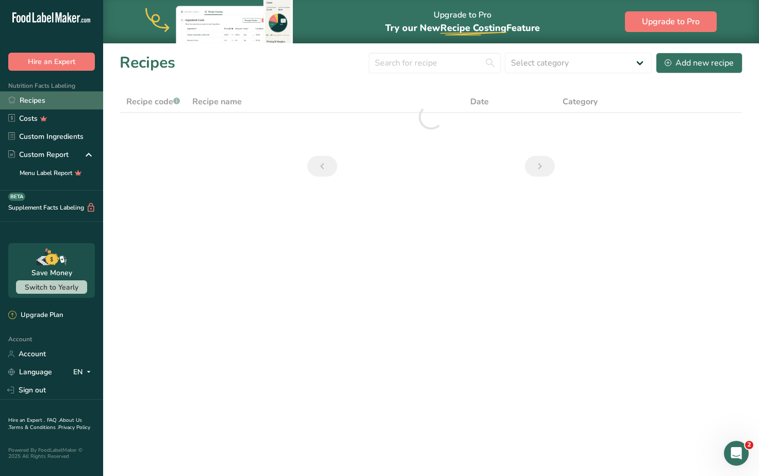
click at [15, 97] on icon at bounding box center [11, 100] width 7 height 8
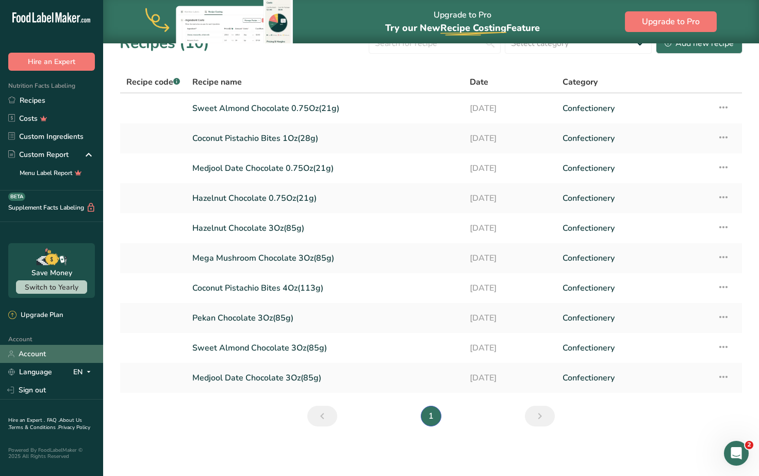
scroll to position [20, 0]
click at [15, 351] on link "Account" at bounding box center [51, 354] width 103 height 18
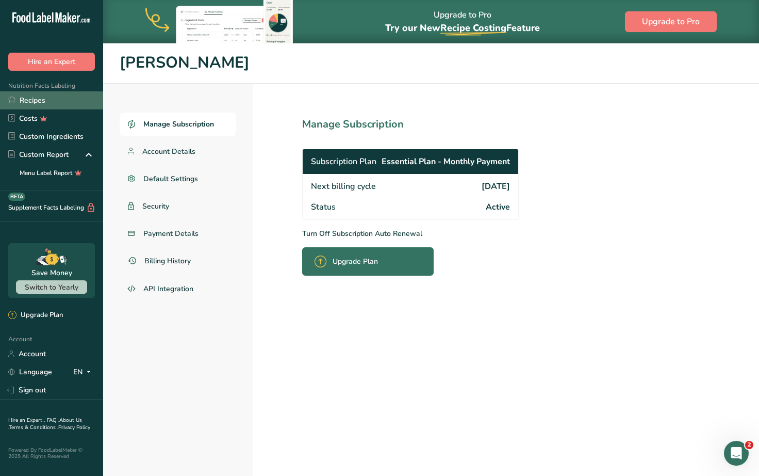
click at [35, 102] on link "Recipes" at bounding box center [51, 100] width 103 height 18
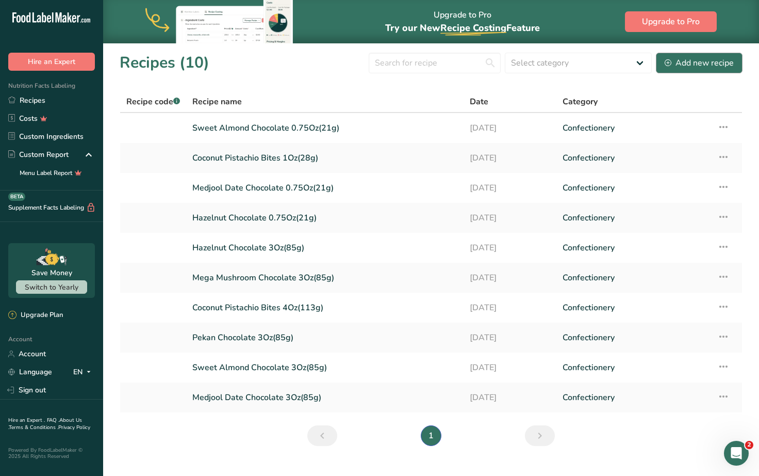
click at [693, 60] on div "Add new recipe" at bounding box center [699, 63] width 69 height 12
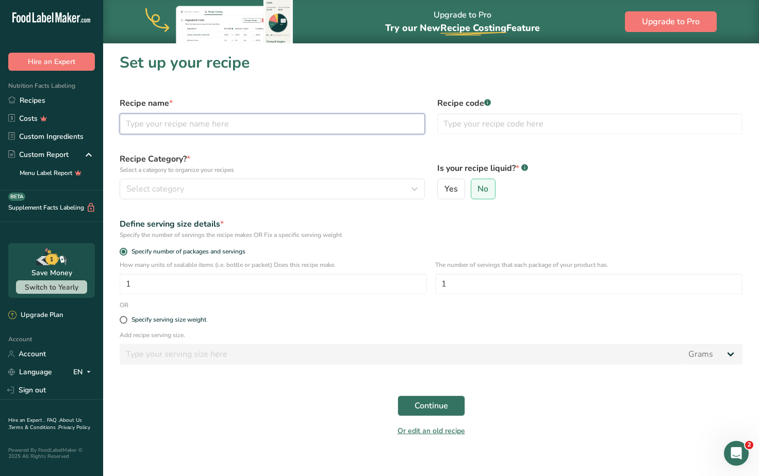
click at [182, 123] on input "text" at bounding box center [272, 123] width 305 height 21
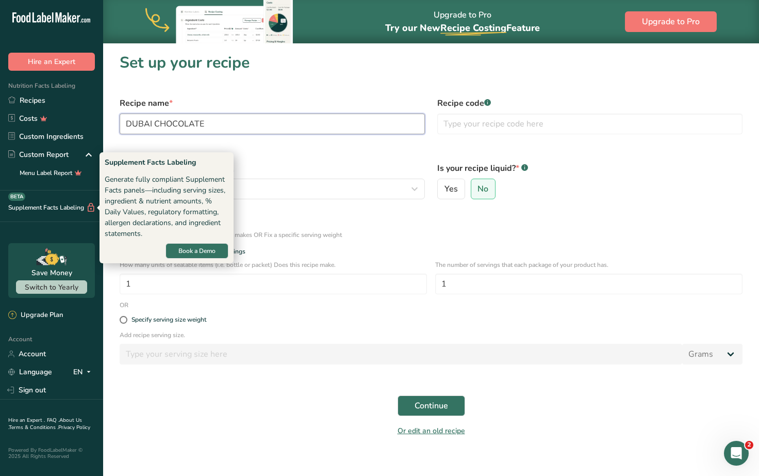
type input "DUBAI CHOCOLATE"
click at [196, 194] on div "Generate fully compliant Supplement Facts panels—including serving sizes, ingre…" at bounding box center [167, 206] width 124 height 65
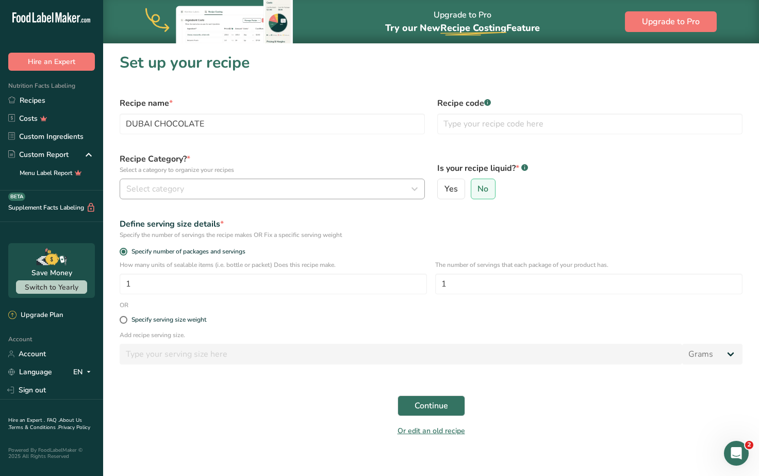
click at [257, 191] on div "Select category" at bounding box center [269, 189] width 286 height 12
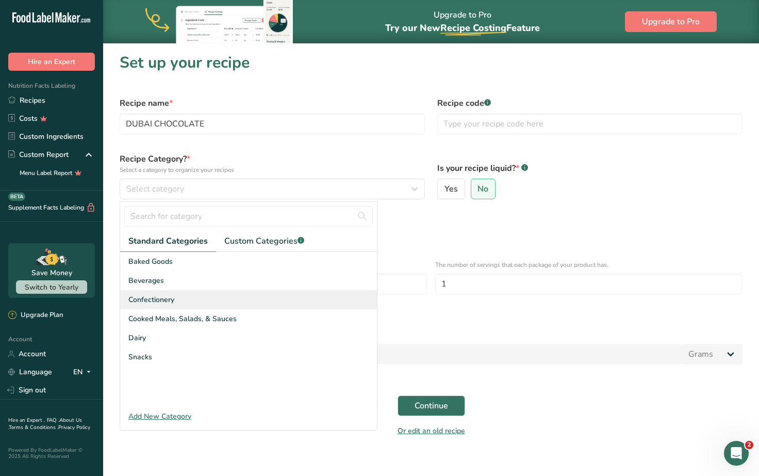
click at [201, 295] on div "Confectionery" at bounding box center [248, 299] width 257 height 19
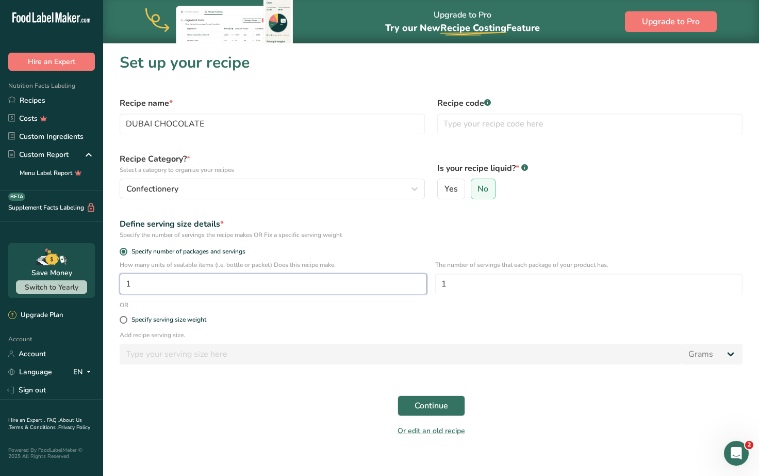
click at [173, 288] on input "1" at bounding box center [273, 283] width 307 height 21
drag, startPoint x: 212, startPoint y: 285, endPoint x: 99, endPoint y: 285, distance: 113.5
click at [99, 285] on div ".a-20{fill:#fff;} Hire an Expert Nutrition Facts Labeling Recipes Costs Custom …" at bounding box center [379, 243] width 759 height 486
type input "1"
click at [479, 289] on input "1" at bounding box center [588, 283] width 307 height 21
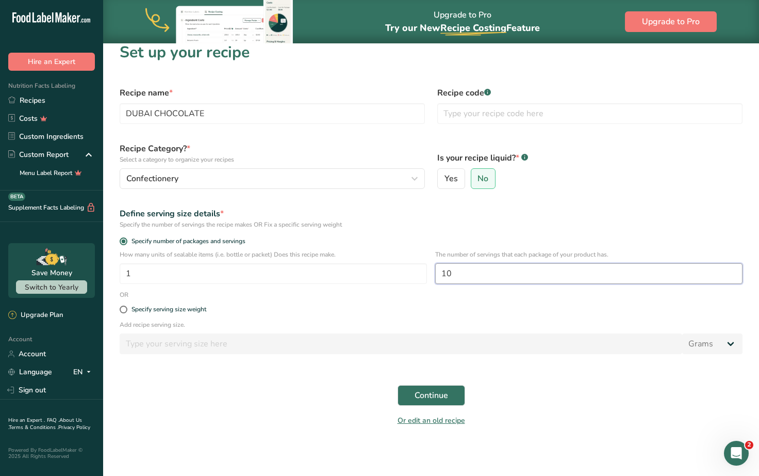
scroll to position [10, 0]
type input "10"
click at [182, 309] on div "Specify serving size weight" at bounding box center [169, 309] width 75 height 8
click at [126, 309] on input "Specify serving size weight" at bounding box center [123, 309] width 7 height 7
radio input "true"
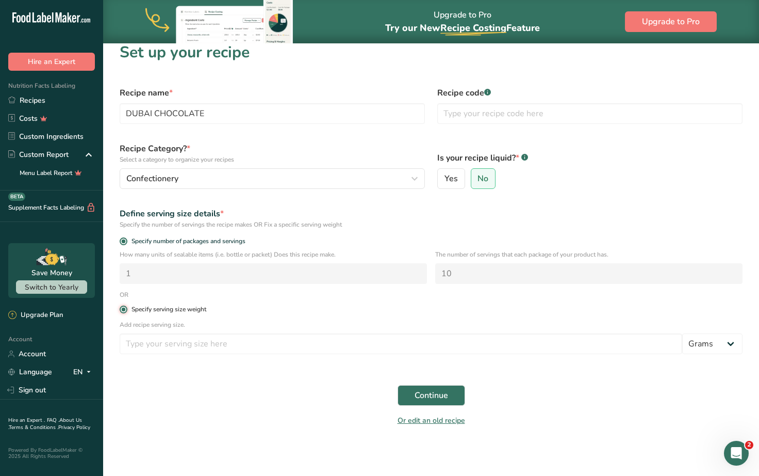
radio input "false"
click at [157, 342] on input "number" at bounding box center [401, 343] width 563 height 21
type input "0.73"
select select "5"
click at [443, 391] on span "Continue" at bounding box center [432, 395] width 34 height 12
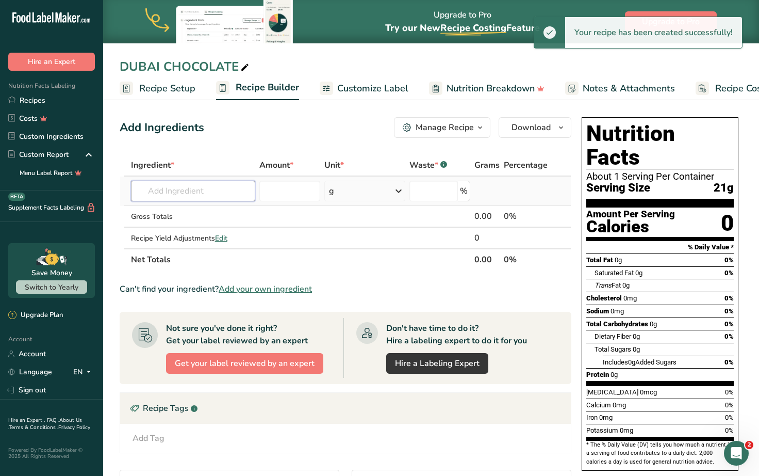
click at [175, 191] on input "text" at bounding box center [193, 191] width 124 height 21
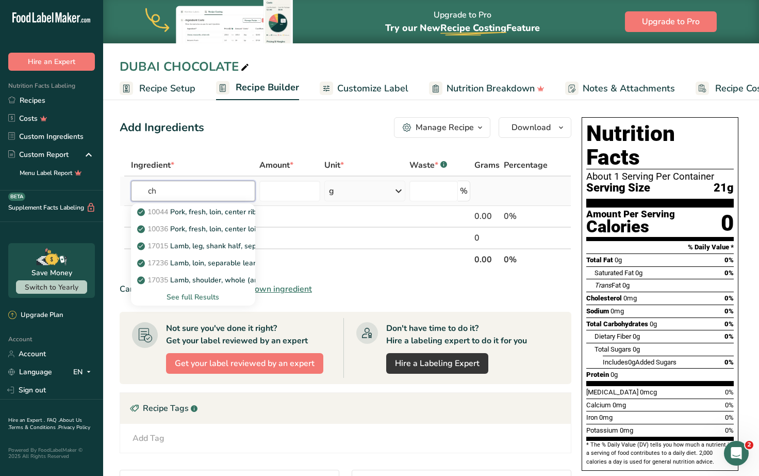
type input "c"
type input "100"
click at [203, 294] on div "See full Results" at bounding box center [193, 296] width 108 height 11
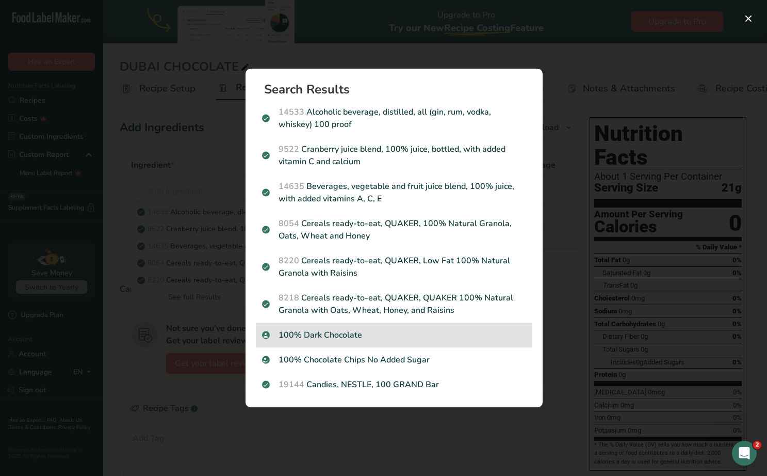
click at [349, 335] on p "100% Dark Chocolate" at bounding box center [394, 335] width 264 height 12
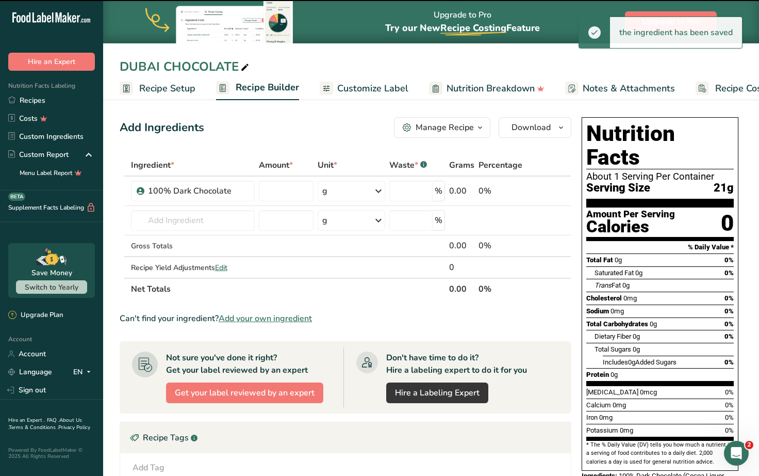
type input "0"
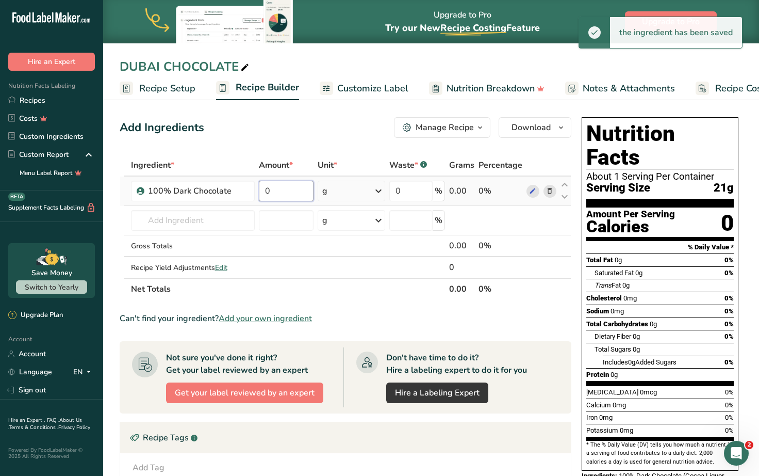
click at [284, 197] on input "0" at bounding box center [286, 191] width 55 height 21
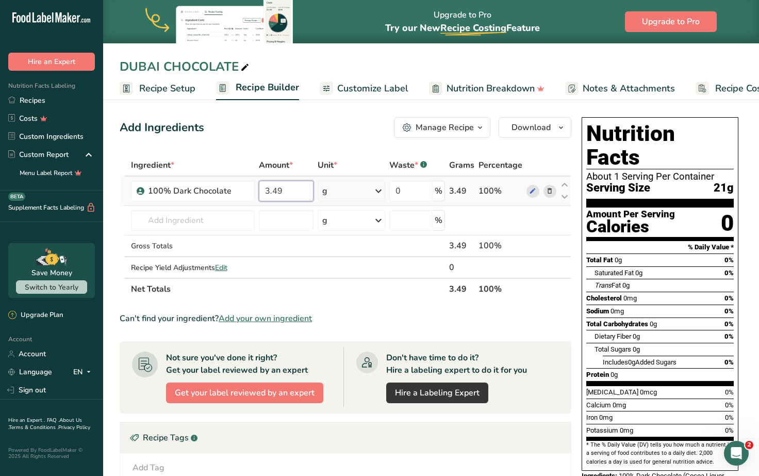
type input "3.49"
click at [363, 187] on div "Ingredient * Amount * Unit * Waste * .a-a{fill:#347362;}.b-a{fill:#fff;} Grams …" at bounding box center [346, 226] width 452 height 145
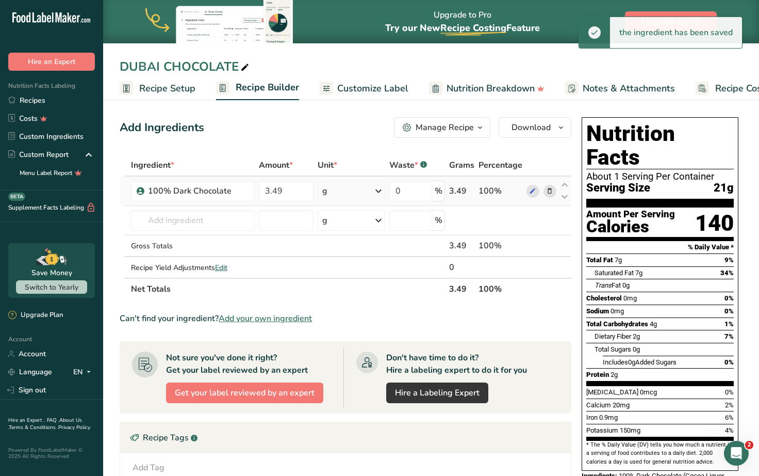
click at [367, 190] on div "g" at bounding box center [352, 191] width 68 height 21
click at [355, 273] on div "See more" at bounding box center [367, 272] width 87 height 11
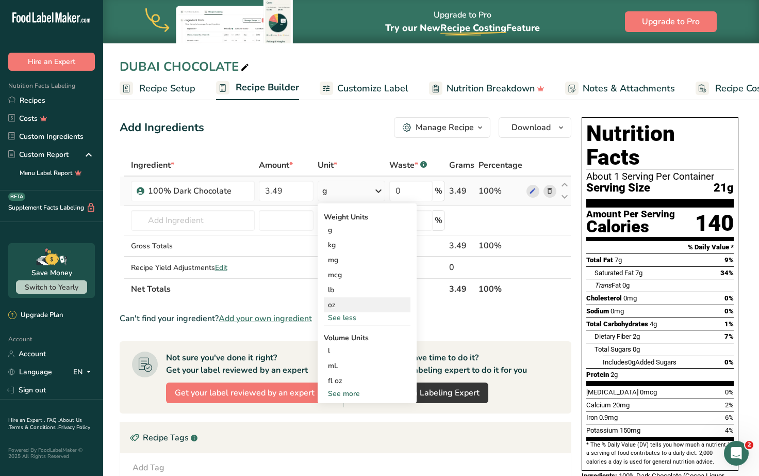
click at [342, 305] on div "oz" at bounding box center [367, 304] width 87 height 15
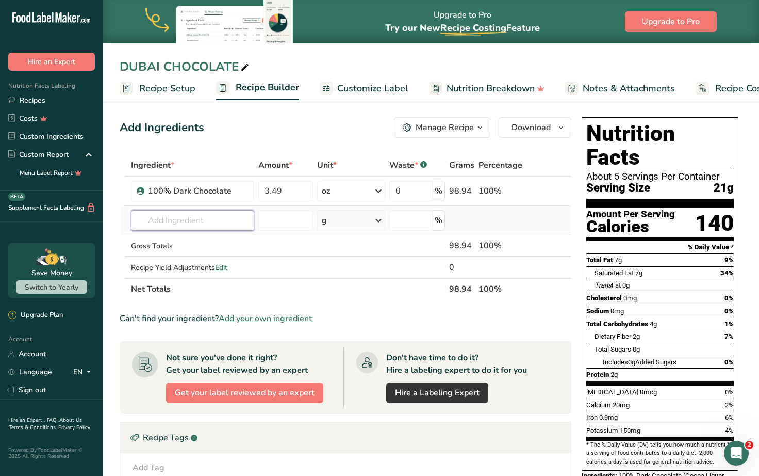
click at [197, 227] on input "text" at bounding box center [193, 220] width 124 height 21
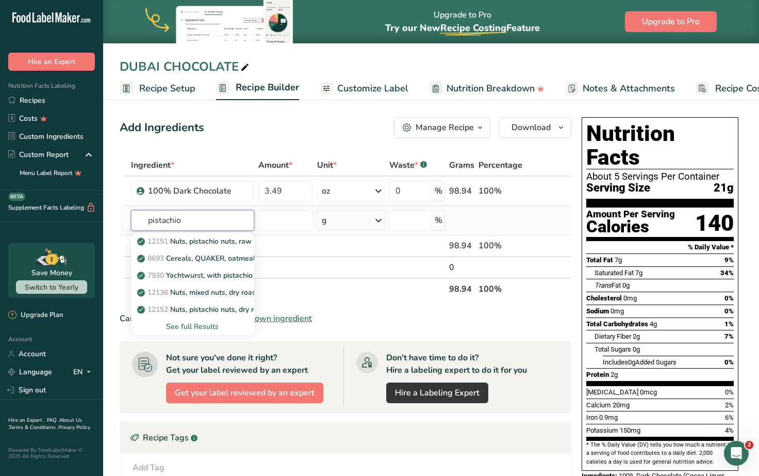
type input "pistachio"
click at [200, 324] on div "See full Results" at bounding box center [192, 326] width 107 height 11
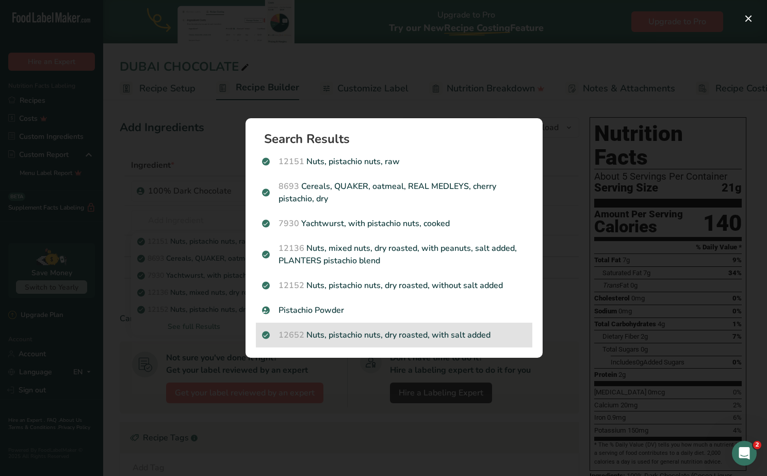
click at [468, 338] on p "12652 Nuts, pistachio nuts, dry roasted, with salt added" at bounding box center [394, 335] width 264 height 12
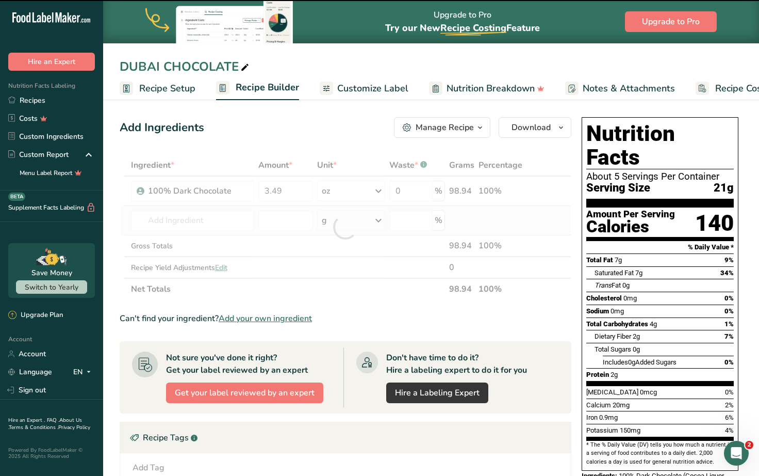
type input "0"
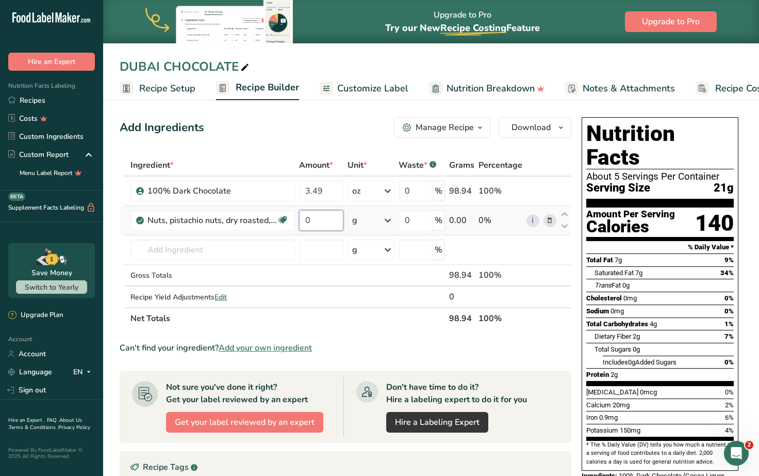
click at [327, 221] on input "0" at bounding box center [321, 220] width 44 height 21
type input "3.3"
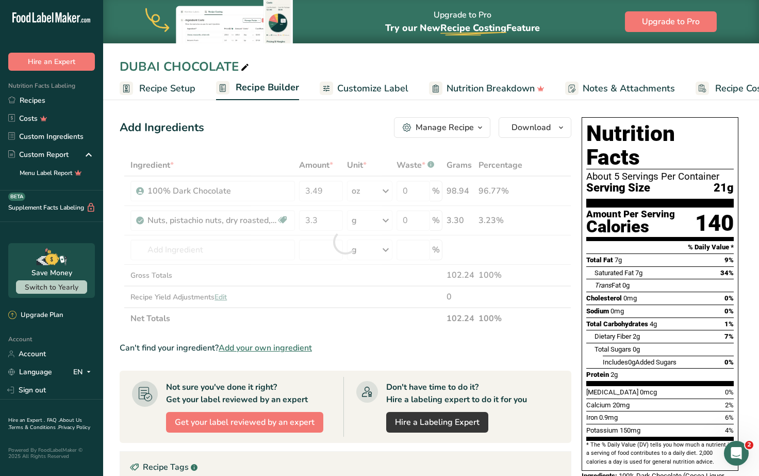
click at [392, 221] on div "Ingredient * Amount * Unit * Waste * .a-a{fill:#347362;}.b-a{fill:#fff;} Grams …" at bounding box center [346, 241] width 452 height 175
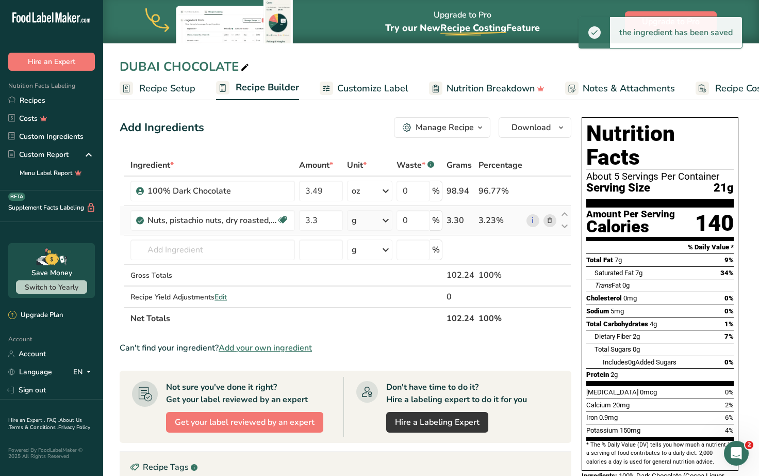
click at [388, 219] on icon at bounding box center [386, 220] width 12 height 19
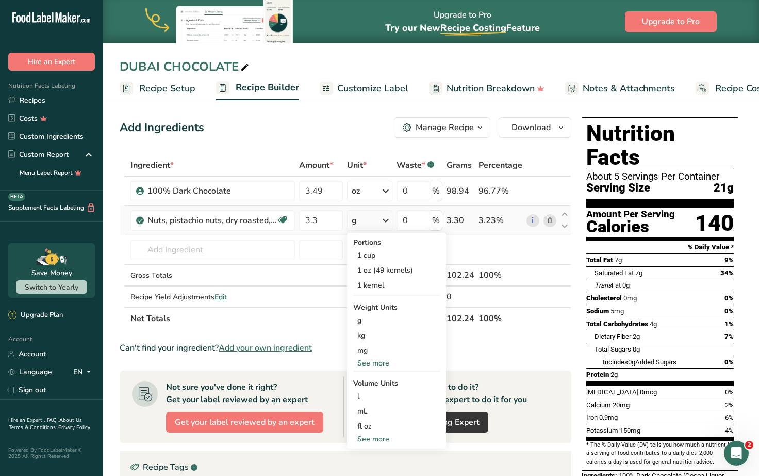
click at [371, 363] on div "See more" at bounding box center [396, 363] width 87 height 11
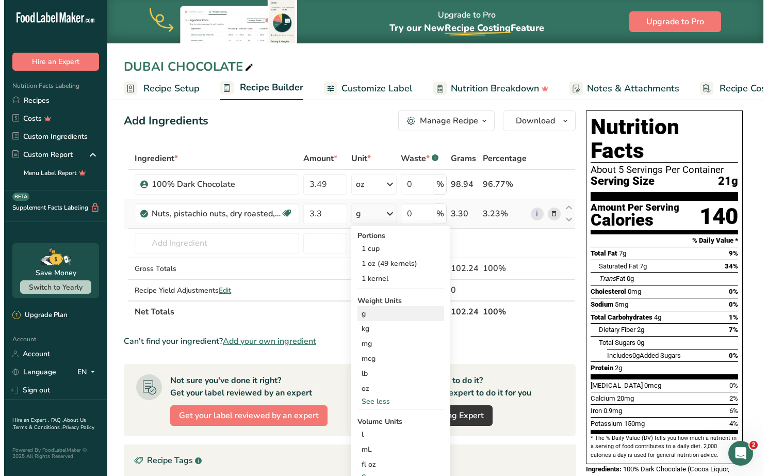
scroll to position [16, 0]
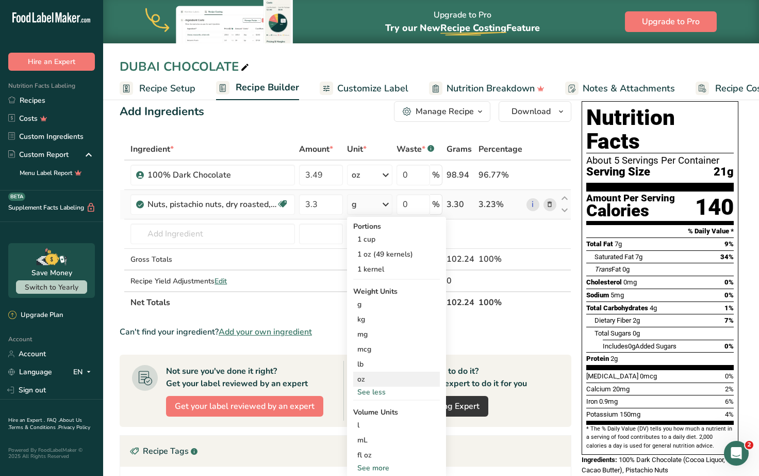
click at [360, 378] on div "oz" at bounding box center [396, 378] width 87 height 15
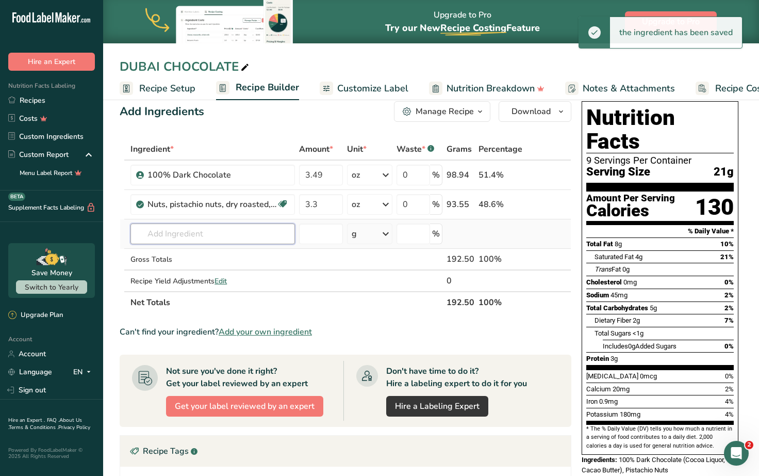
click at [188, 232] on input "text" at bounding box center [213, 233] width 165 height 21
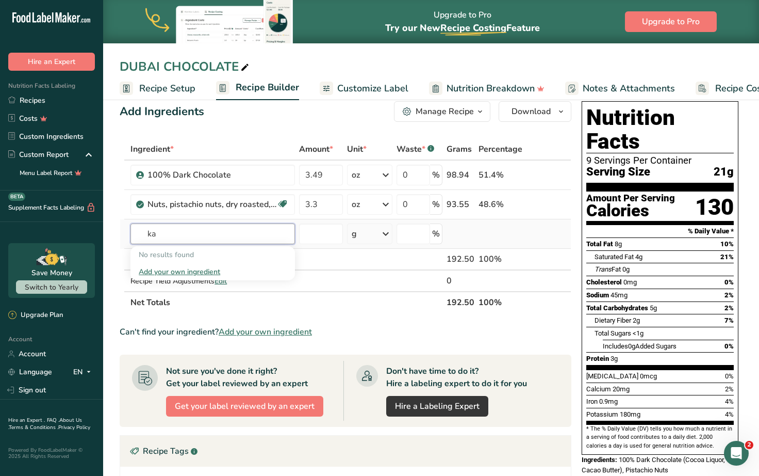
type input "k"
type input "K"
drag, startPoint x: 186, startPoint y: 234, endPoint x: -23, endPoint y: 234, distance: 209.5
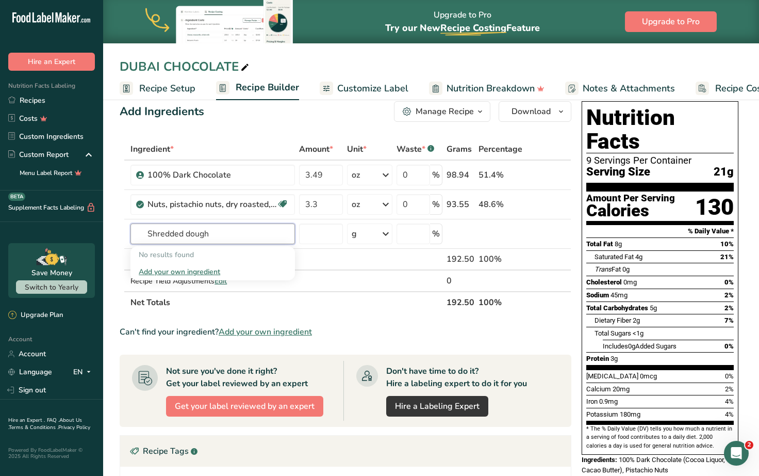
click at [0, 234] on html ".a-20{fill:#fff;} Hire an Expert Nutrition Facts Labeling Recipes Costs Custom …" at bounding box center [379, 321] width 759 height 674
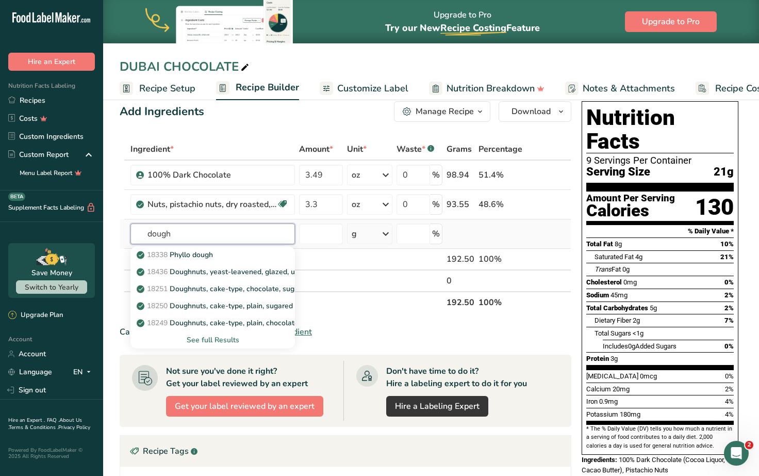
type input "dough"
click at [221, 337] on div "See full Results" at bounding box center [213, 339] width 148 height 11
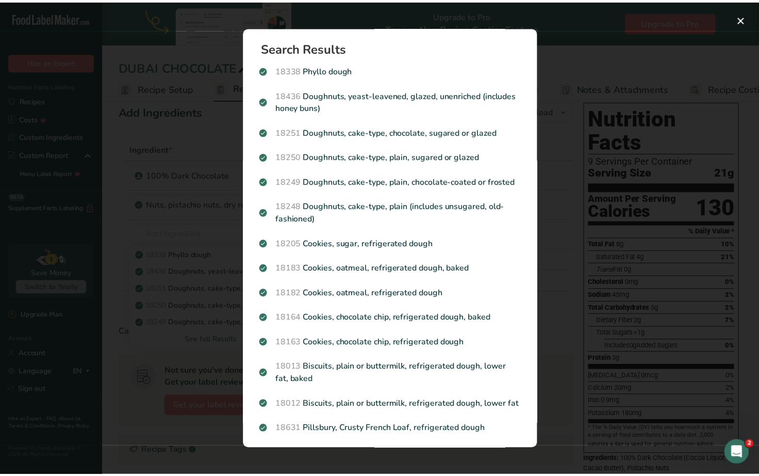
scroll to position [0, 0]
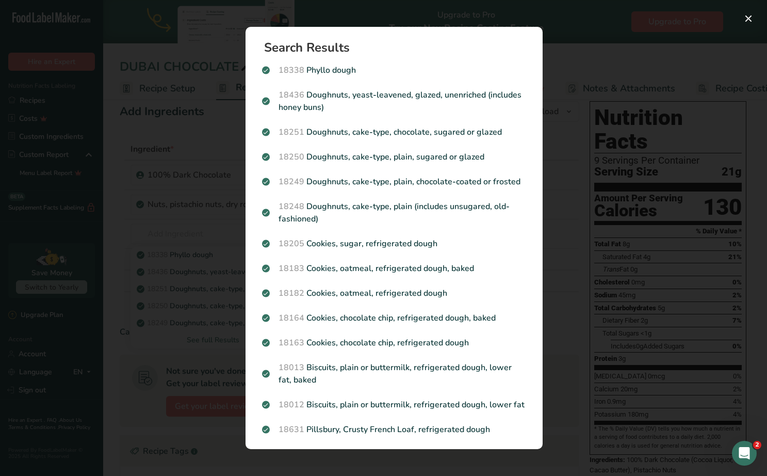
click at [564, 50] on div "Search results modal" at bounding box center [383, 238] width 767 height 476
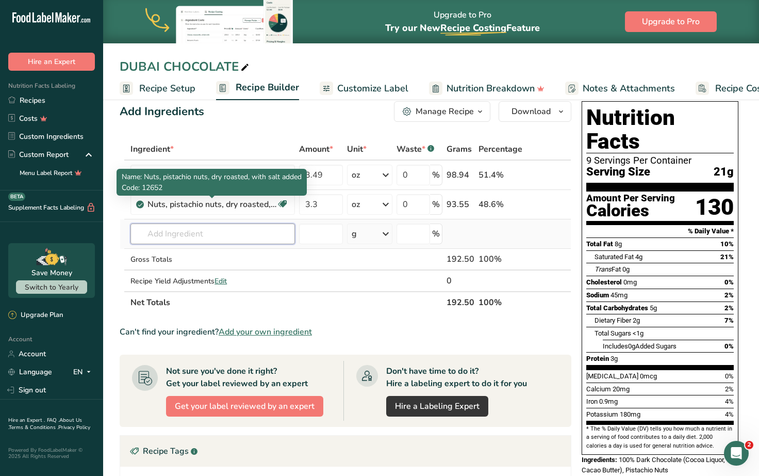
click at [217, 232] on input "text" at bounding box center [213, 233] width 165 height 21
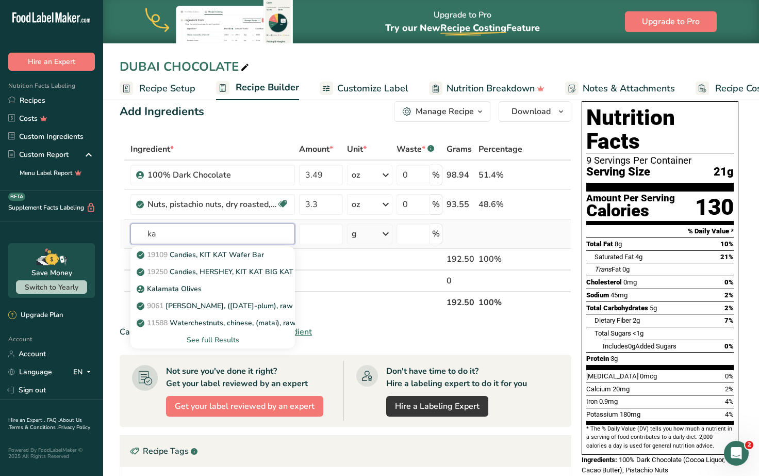
type input "k"
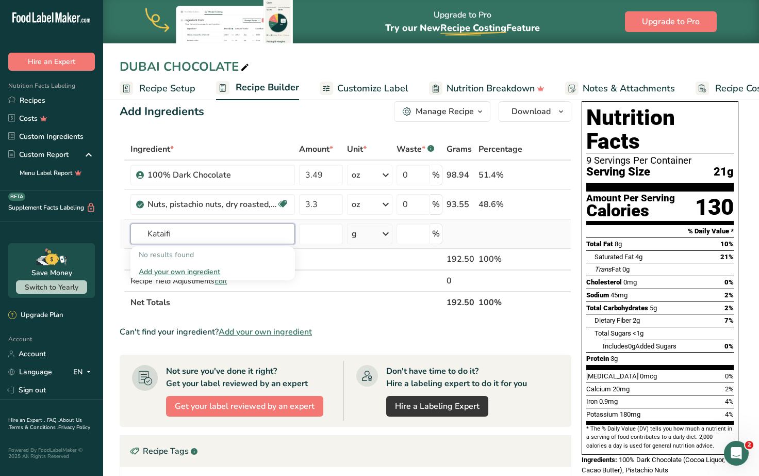
type input "Kataifi"
click at [165, 269] on div "Add your own ingredient" at bounding box center [213, 271] width 148 height 11
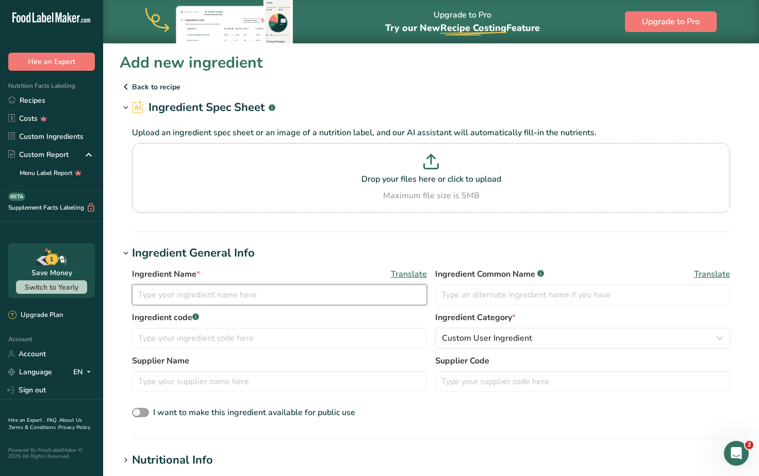
click at [233, 299] on input "text" at bounding box center [279, 294] width 295 height 21
type input "Kataifi"
click at [467, 297] on input "text" at bounding box center [582, 294] width 295 height 21
drag, startPoint x: 499, startPoint y: 296, endPoint x: 374, endPoint y: 296, distance: 125.4
click at [374, 296] on div "Ingredient Name * Translate Kataifi Ingredient Common Name .a-a{fill:#347362;}.…" at bounding box center [431, 289] width 598 height 43
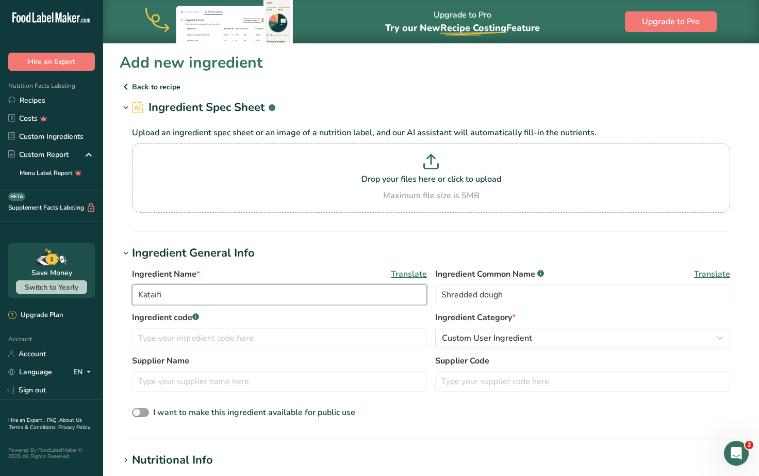
click at [374, 296] on input "Kataifi" at bounding box center [279, 294] width 295 height 21
click at [481, 297] on input "Shredded dough" at bounding box center [582, 294] width 295 height 21
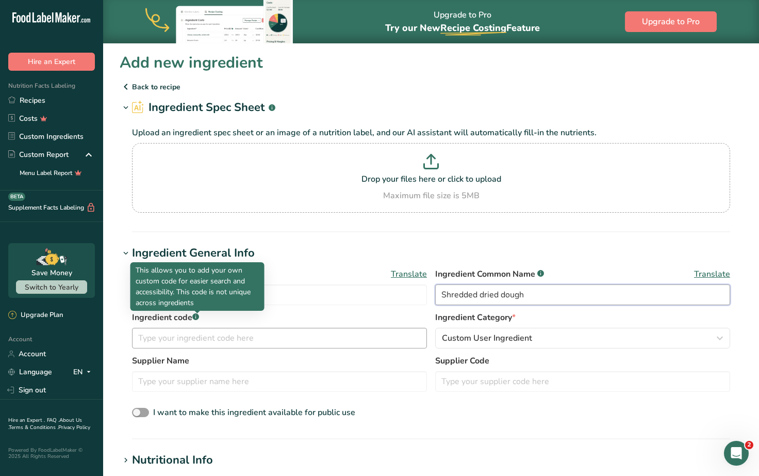
type input "Shredded dried dough"
click at [199, 336] on input "text" at bounding box center [279, 338] width 295 height 21
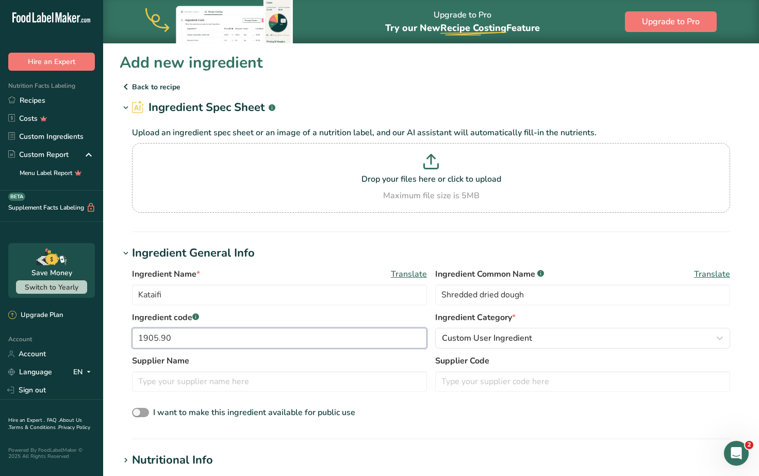
type input "1905.90"
click at [331, 395] on div "Supplier Name Supplier Code" at bounding box center [431, 375] width 598 height 43
drag, startPoint x: 307, startPoint y: 338, endPoint x: 85, endPoint y: 339, distance: 222.4
click at [85, 339] on div ".a-20{fill:#fff;} Hire an Expert Nutrition Facts Labeling Recipes Costs Custom …" at bounding box center [379, 410] width 759 height 821
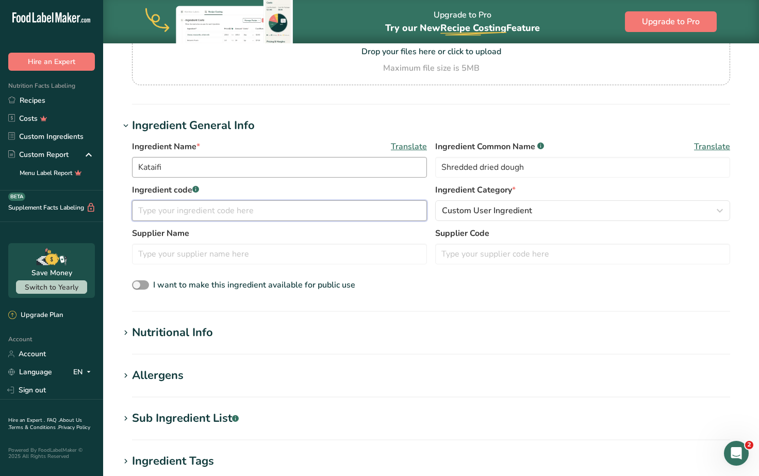
scroll to position [129, 0]
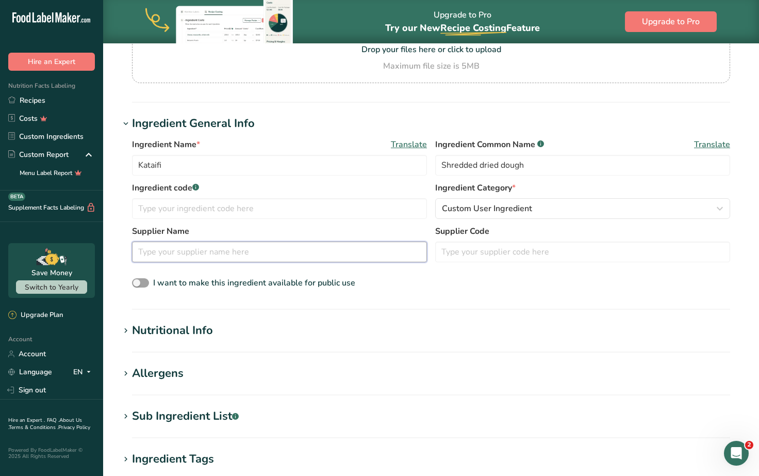
click at [195, 254] on input "text" at bounding box center [279, 251] width 295 height 21
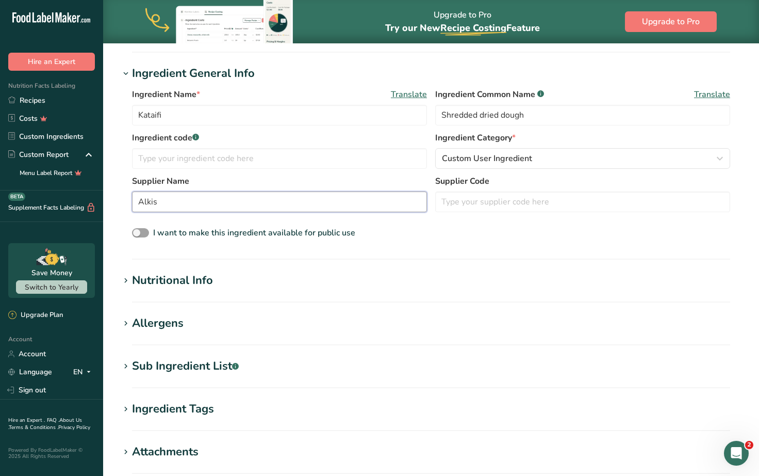
scroll to position [185, 0]
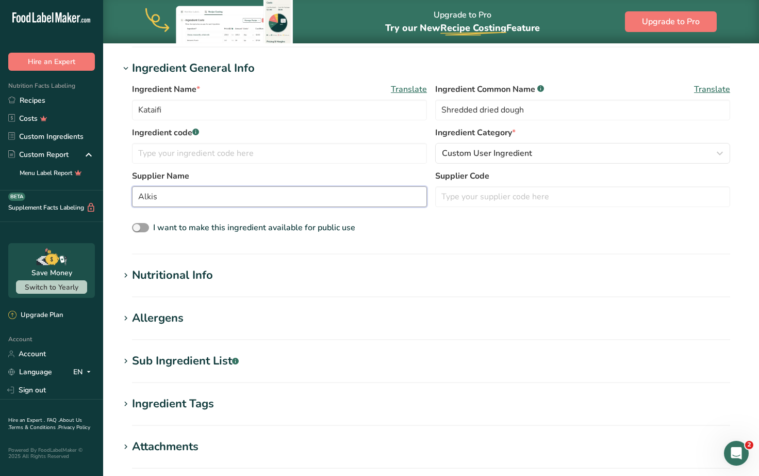
type input "Alkis"
click at [201, 268] on div "Nutritional Info" at bounding box center [172, 275] width 81 height 17
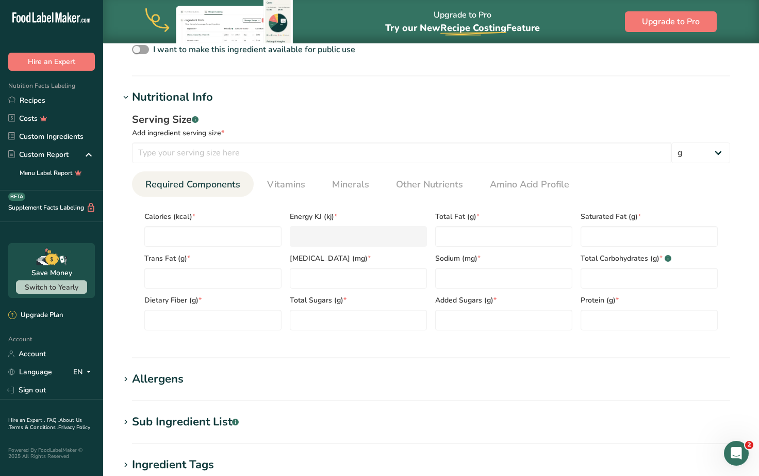
scroll to position [363, 0]
click at [232, 234] on input "number" at bounding box center [212, 235] width 137 height 21
type input "3"
type KJ "12.6"
type input "34"
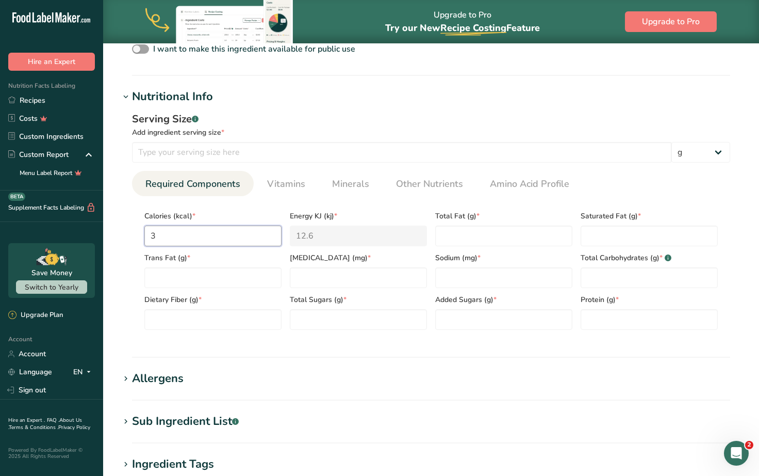
type KJ "142.3"
type input "344"
type KJ "1439.3"
type input "344"
click at [183, 272] on Fat "number" at bounding box center [212, 277] width 137 height 21
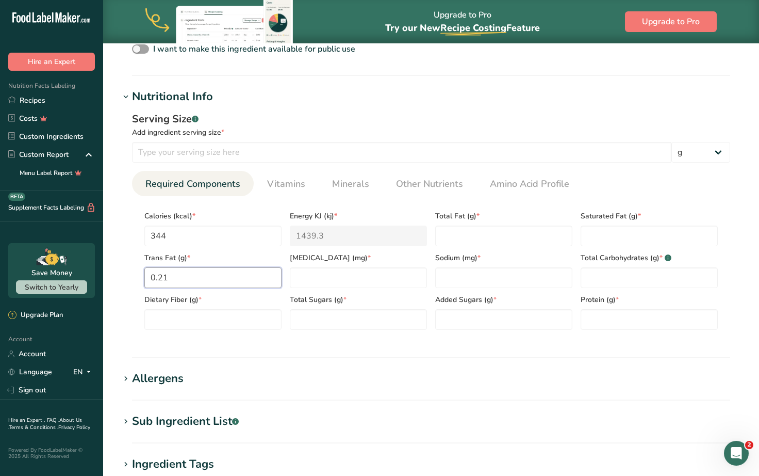
type Fat "0"
type Fat "0.21"
click at [328, 279] on input "number" at bounding box center [358, 277] width 137 height 21
click at [476, 152] on input "number" at bounding box center [402, 152] width 540 height 21
type input "100"
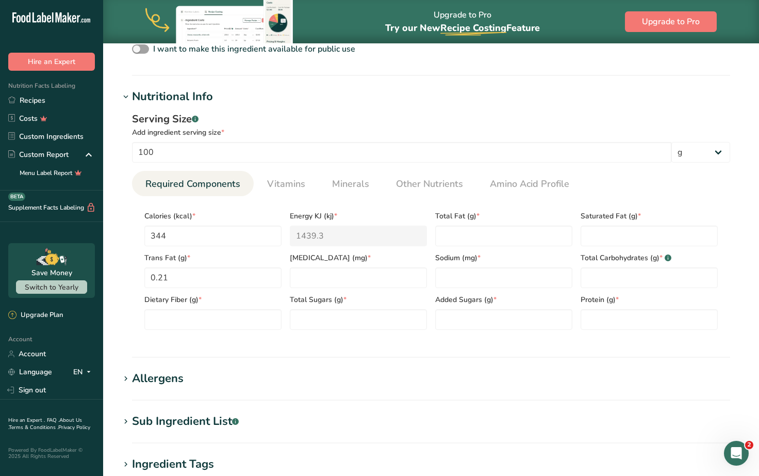
click at [343, 81] on section "Add new ingredient Back to recipe Ingredient Spec Sheet .a-a{fill:#347362;}.b-a…" at bounding box center [431, 172] width 656 height 984
click at [327, 277] on input "number" at bounding box center [358, 277] width 137 height 21
type input "0"
click at [516, 242] on Fat "number" at bounding box center [503, 235] width 137 height 21
type Fat "0.21"
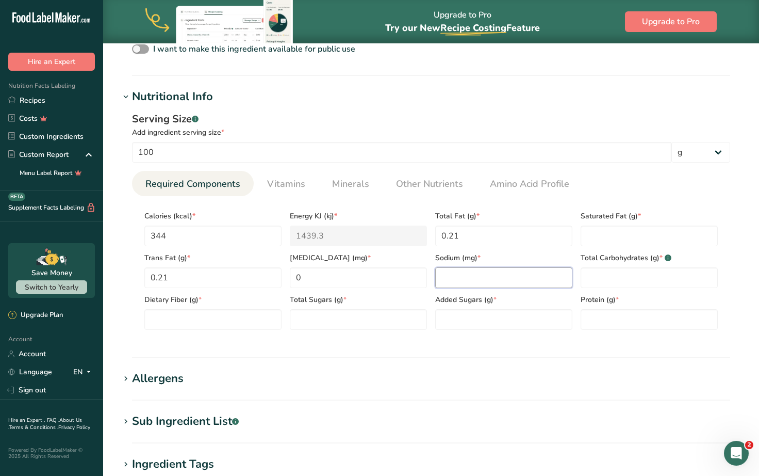
click at [485, 278] on input "number" at bounding box center [503, 277] width 137 height 21
type input "0"
click at [615, 282] on Carbohydrates "number" at bounding box center [649, 277] width 137 height 21
type Carbohydrates "81.41"
click at [246, 311] on Fiber "number" at bounding box center [212, 319] width 137 height 21
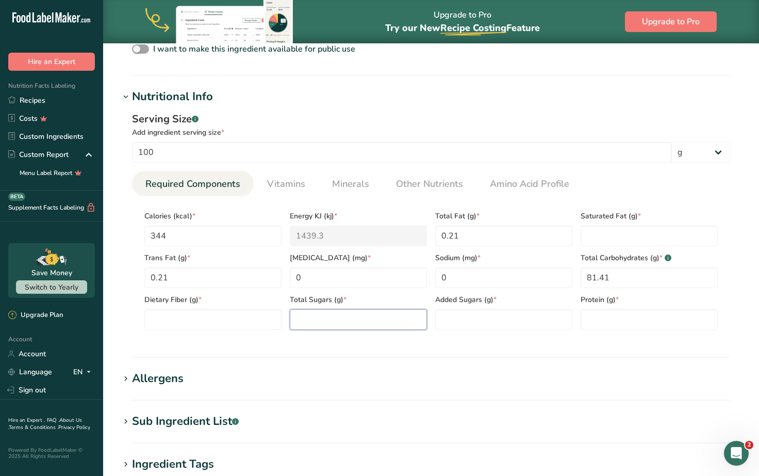
click at [321, 326] on Sugars "number" at bounding box center [358, 319] width 137 height 21
type Sugars "0"
click at [510, 307] on div "Added Sugars (g) *" at bounding box center [503, 309] width 145 height 42
click at [510, 317] on Sugars "number" at bounding box center [503, 319] width 137 height 21
type Sugars "0"
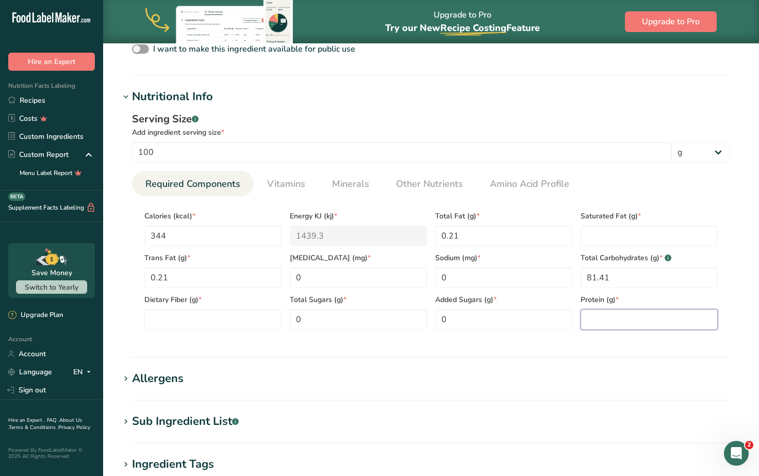
click at [637, 322] on input "number" at bounding box center [649, 319] width 137 height 21
type input "8.88"
click at [587, 344] on section "Nutritional Info Serving Size .a-a{fill:#347362;}.b-a{fill:#fff;} Add ingredien…" at bounding box center [431, 222] width 623 height 269
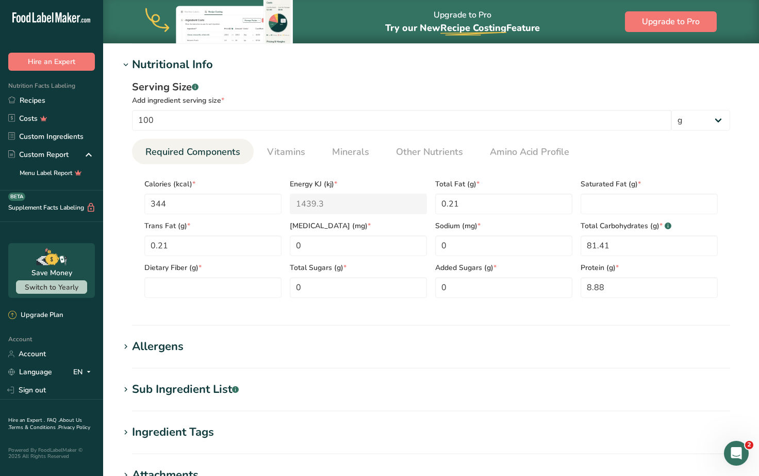
scroll to position [396, 0]
click at [185, 241] on Fat "0.21" at bounding box center [212, 245] width 137 height 21
type Fat "0"
type Fat "0.21"
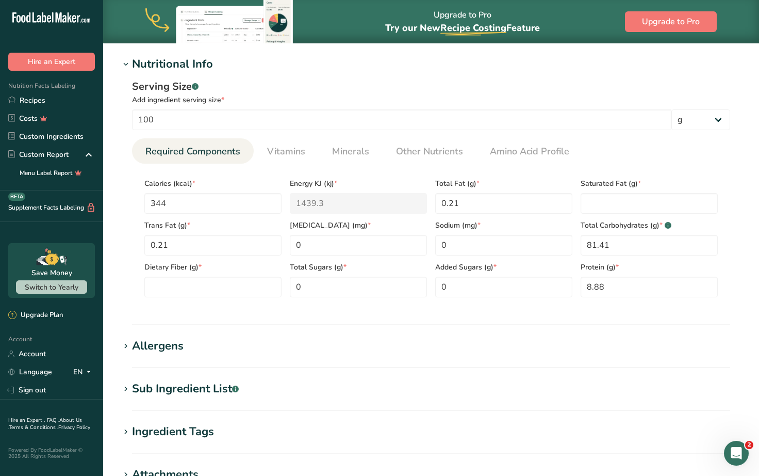
click at [284, 321] on section "Nutritional Info Serving Size .a-a{fill:#347362;}.b-a{fill:#fff;} Add ingredien…" at bounding box center [431, 190] width 623 height 269
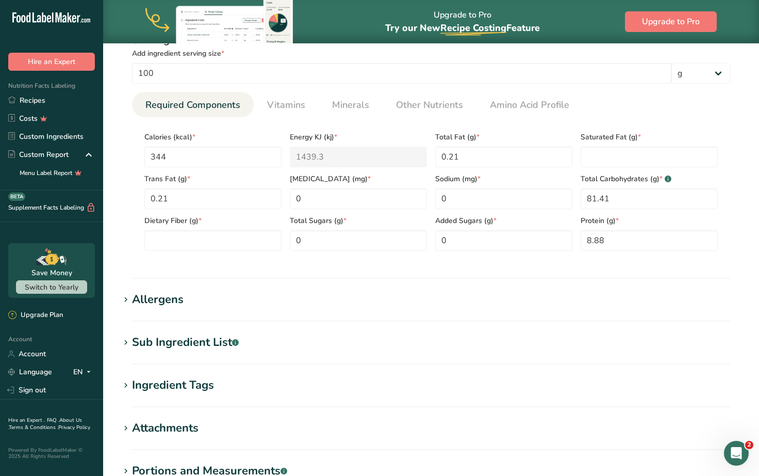
scroll to position [405, 1]
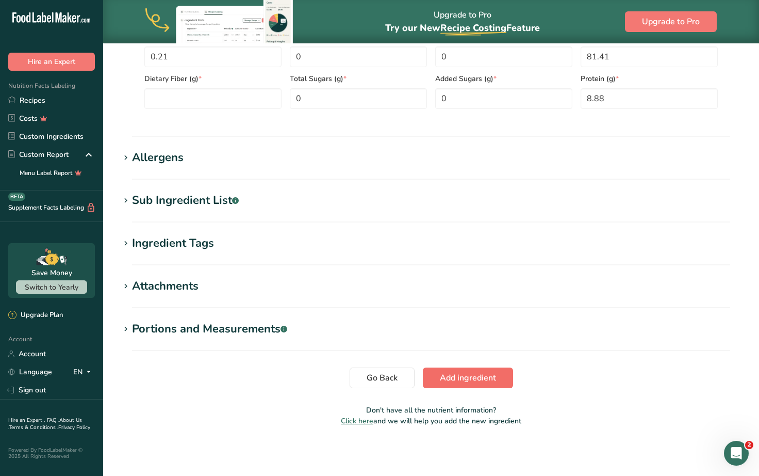
click at [450, 381] on span "Add ingredient" at bounding box center [468, 377] width 56 height 12
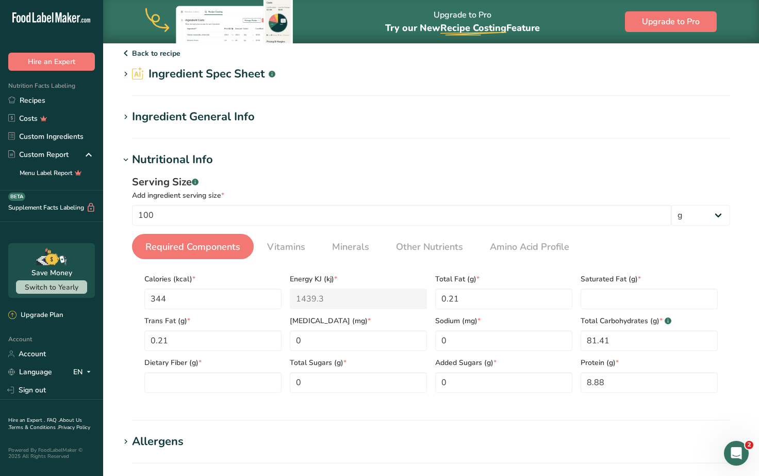
scroll to position [36, 0]
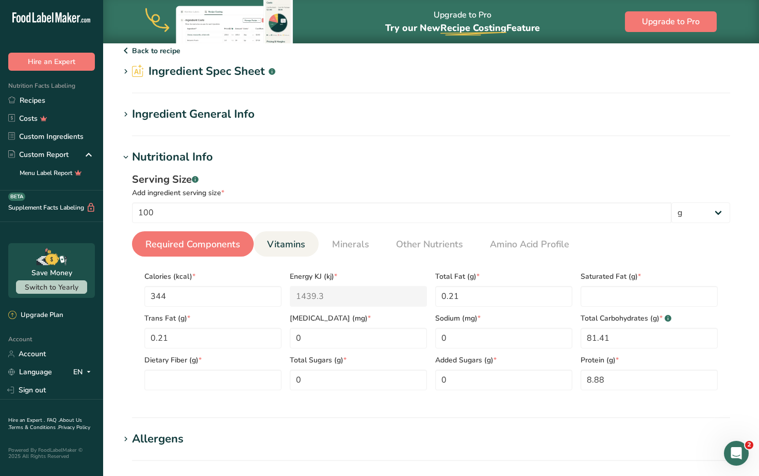
click at [272, 242] on span "Vitamins" at bounding box center [286, 244] width 38 height 14
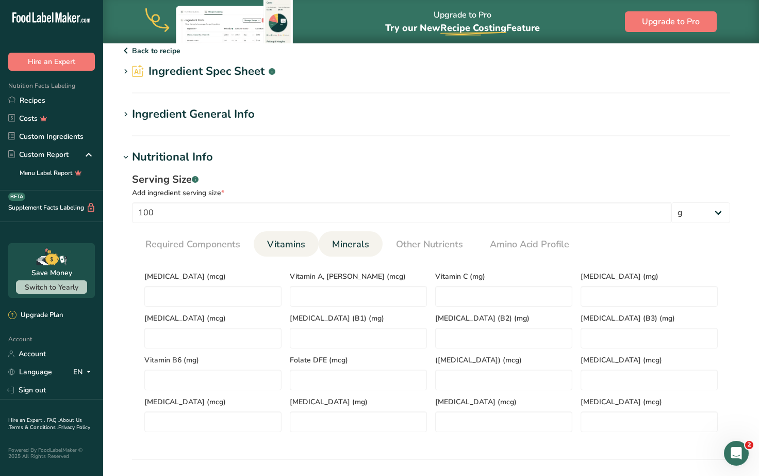
click at [360, 248] on span "Minerals" at bounding box center [350, 244] width 37 height 14
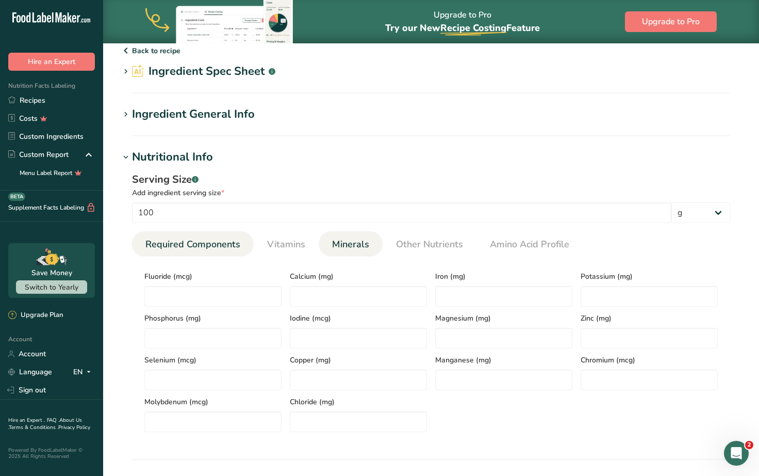
click at [189, 248] on span "Required Components" at bounding box center [192, 244] width 95 height 14
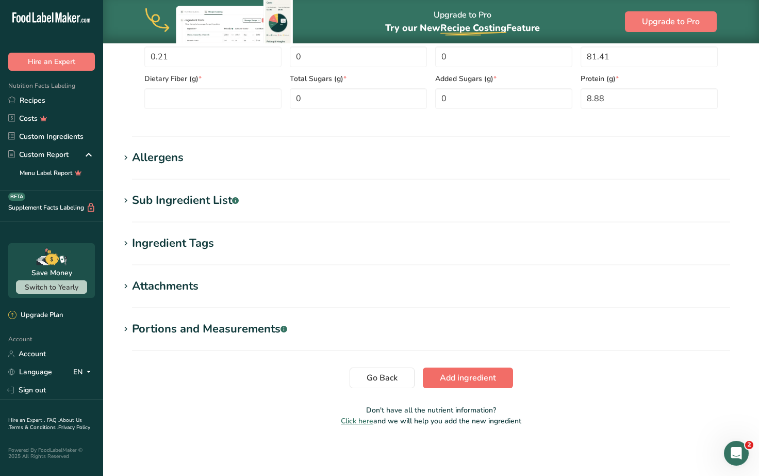
click at [460, 378] on span "Add ingredient" at bounding box center [468, 377] width 56 height 12
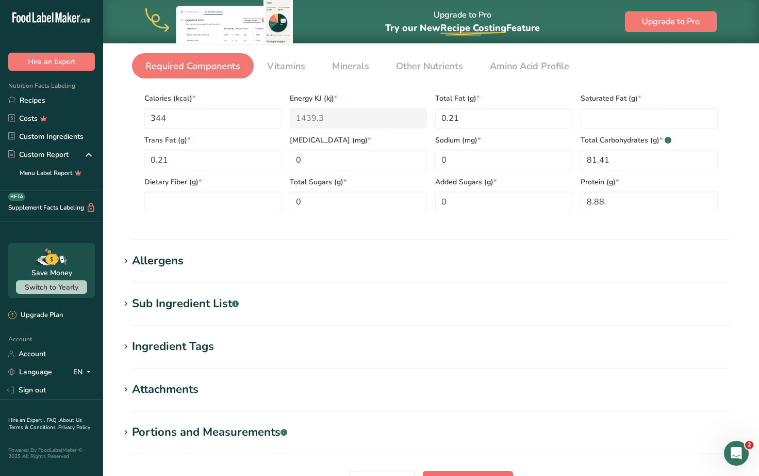
click at [460, 378] on section "Add new ingredient Back to recipe Ingredient Spec Sheet .a-a{fill:#347362;}.b-a…" at bounding box center [431, 187] width 656 height 717
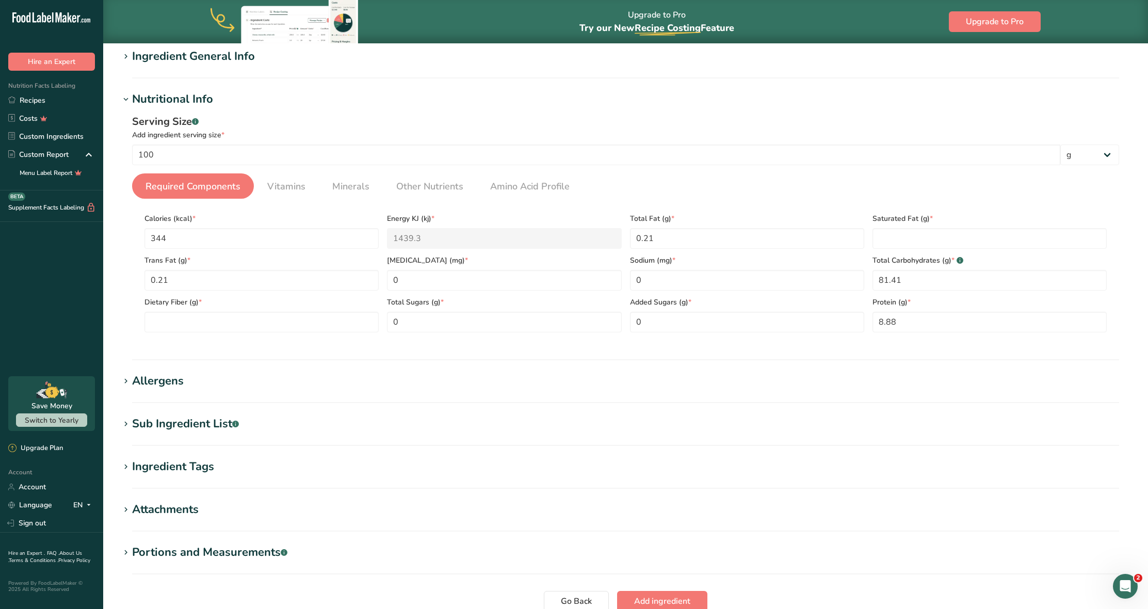
scroll to position [94, 1]
click at [655, 475] on span "Add ingredient" at bounding box center [662, 601] width 56 height 12
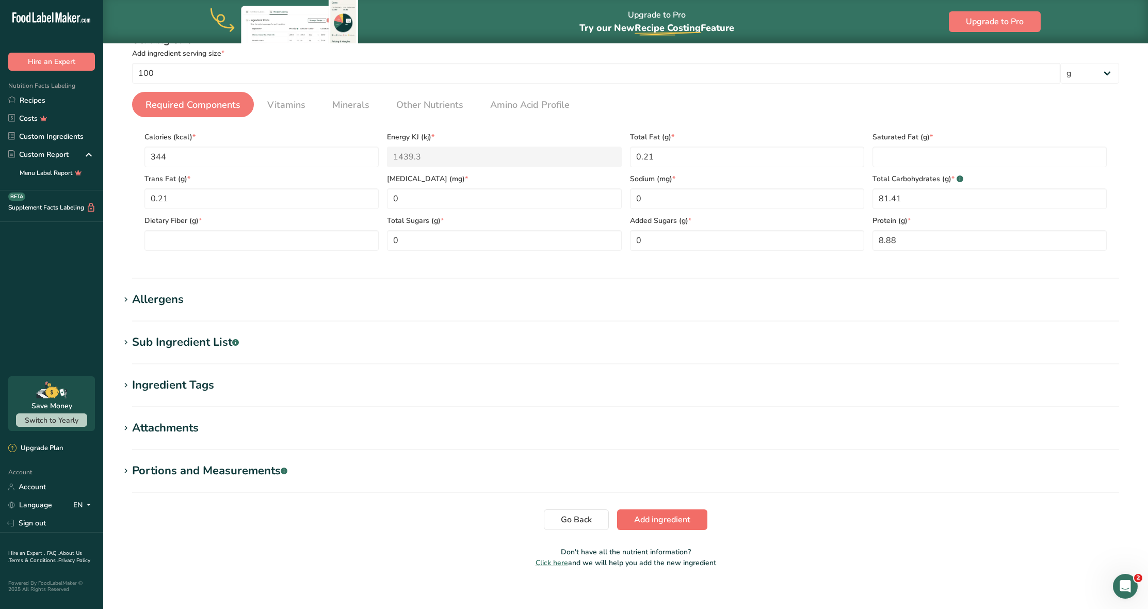
scroll to position [185, 0]
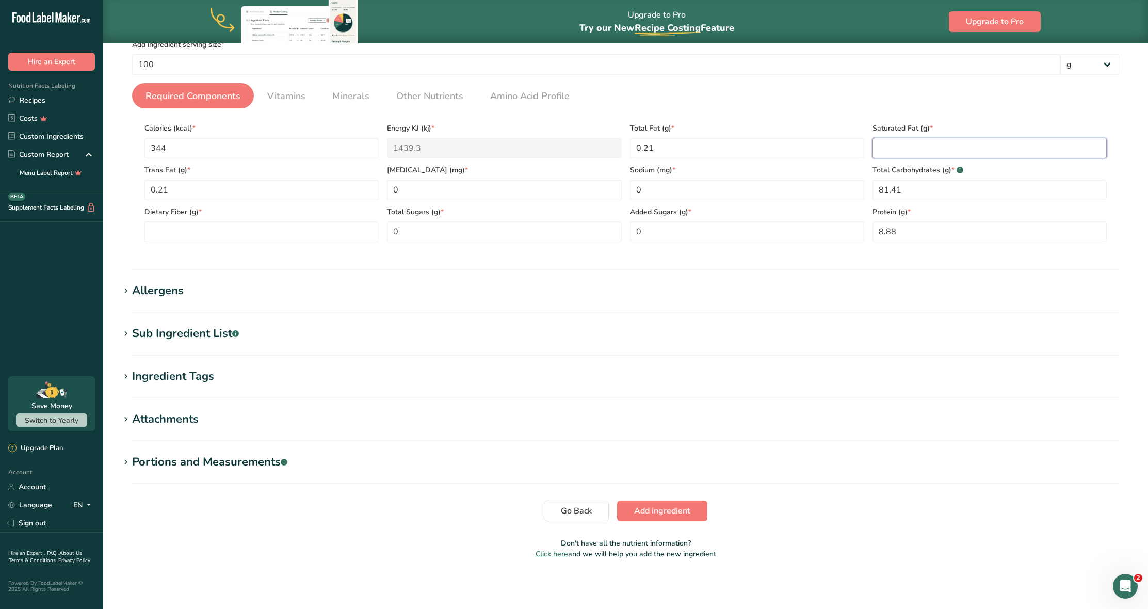
click at [759, 154] on Fat "number" at bounding box center [989, 148] width 234 height 21
type Fat "0"
click at [267, 239] on Fiber "number" at bounding box center [261, 231] width 234 height 21
type Fiber "0"
click at [645, 475] on span "Add ingredient" at bounding box center [662, 511] width 56 height 12
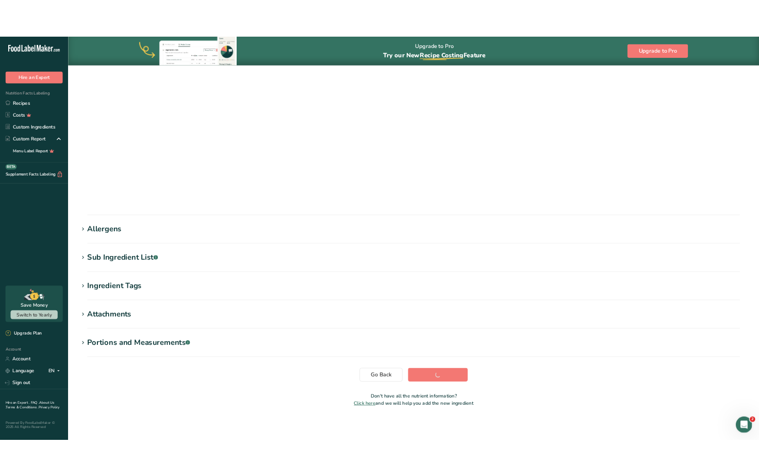
scroll to position [0, 0]
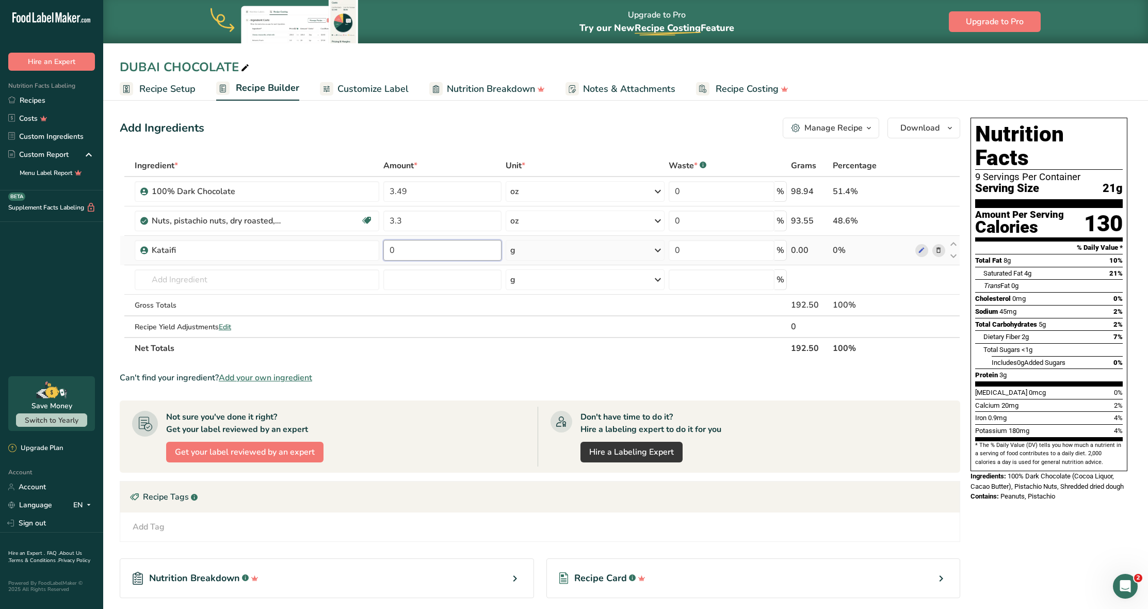
click at [427, 258] on input "0" at bounding box center [442, 250] width 119 height 21
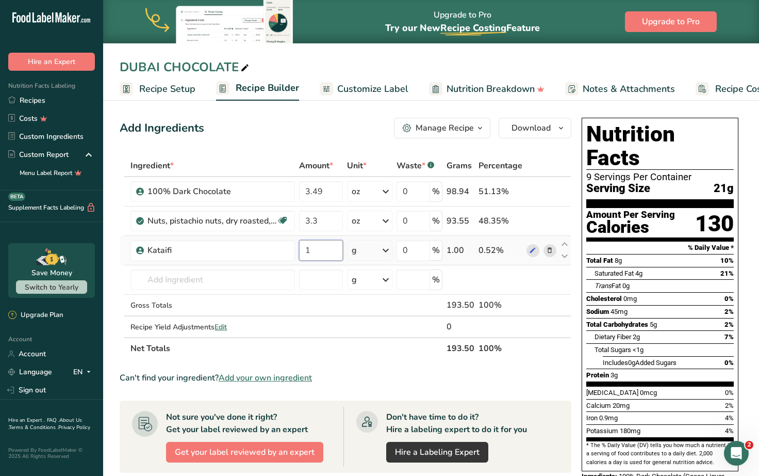
type input "1"
click at [372, 245] on div "Ingredient * Amount * Unit * Waste * .a-a{fill:#347362;}.b-a{fill:#fff;} Grams …" at bounding box center [346, 257] width 452 height 204
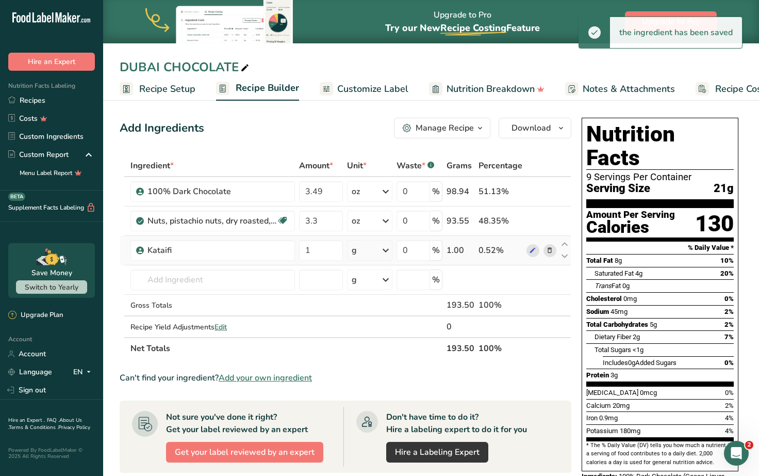
click at [388, 248] on icon at bounding box center [386, 250] width 12 height 19
click at [379, 333] on div "See more" at bounding box center [396, 332] width 87 height 11
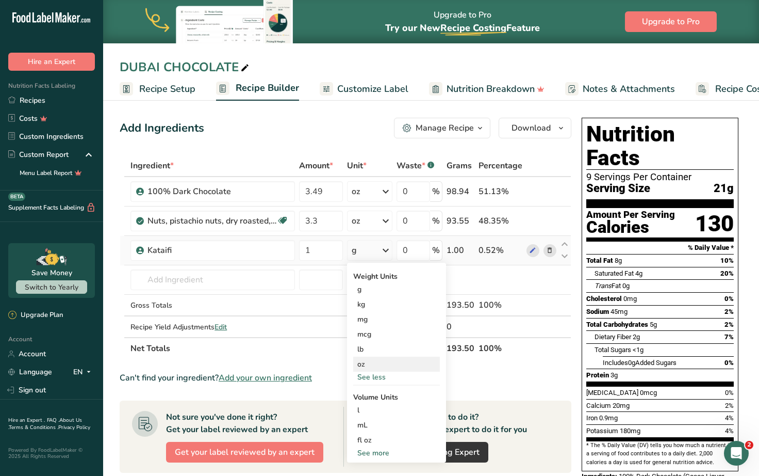
click at [365, 365] on div "oz" at bounding box center [396, 363] width 87 height 15
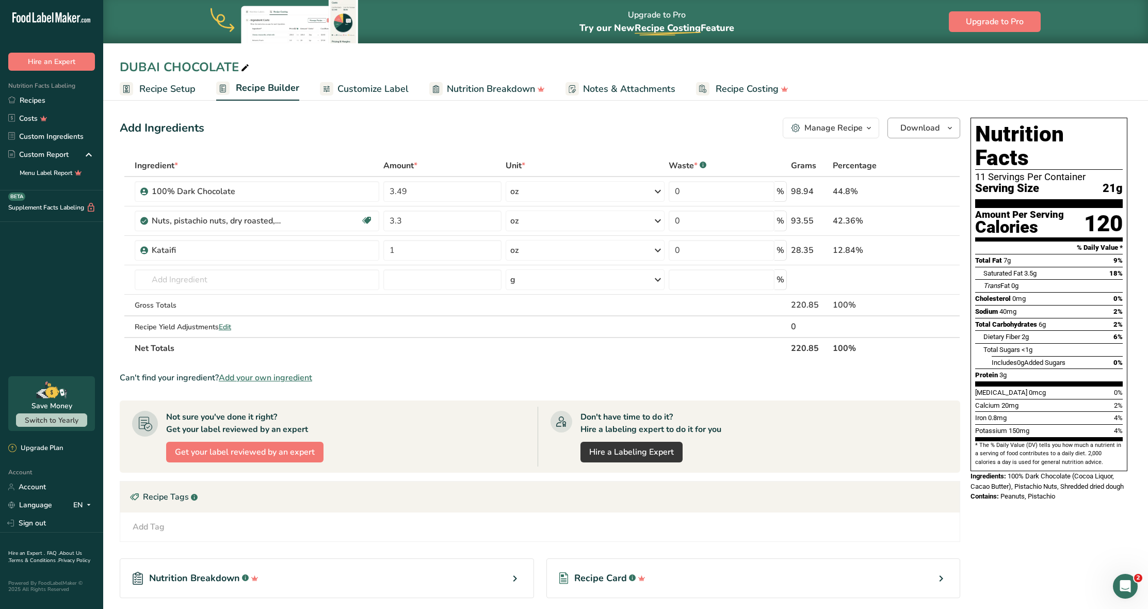
click at [759, 127] on button "Download" at bounding box center [923, 128] width 73 height 21
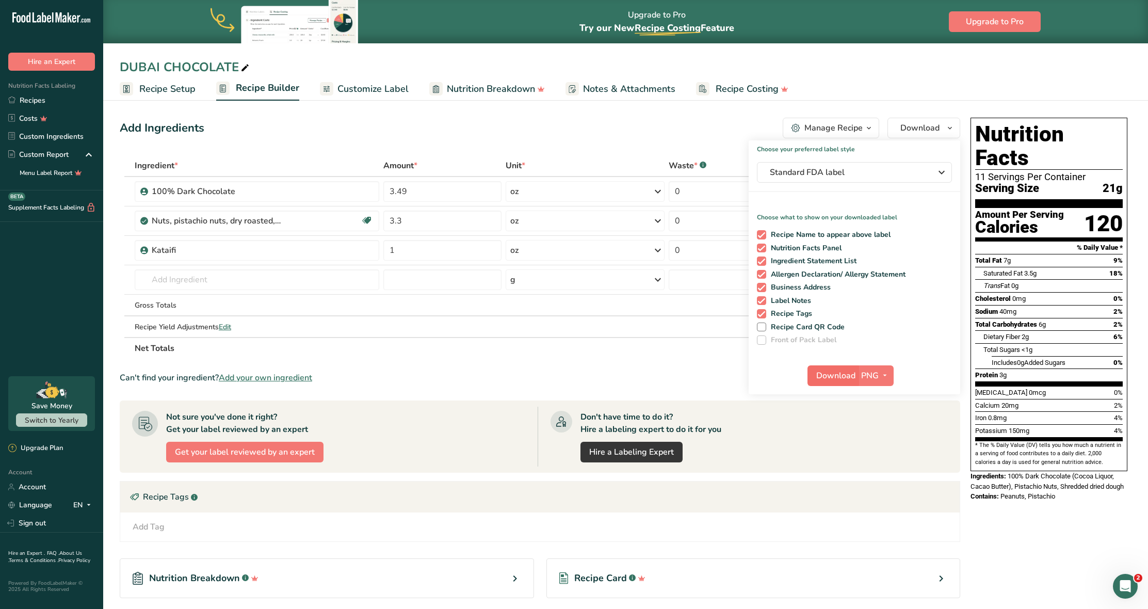
click at [759, 375] on span "Download" at bounding box center [835, 375] width 39 height 12
